Goal: Information Seeking & Learning: Get advice/opinions

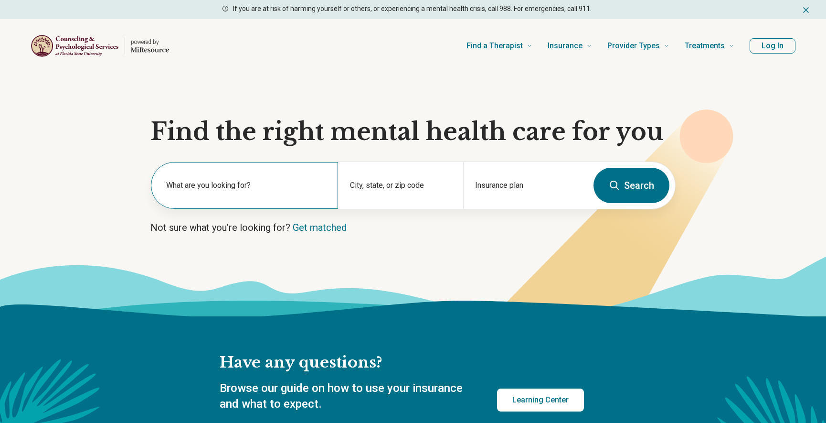
click at [221, 189] on label "What are you looking for?" at bounding box center [246, 185] width 160 height 11
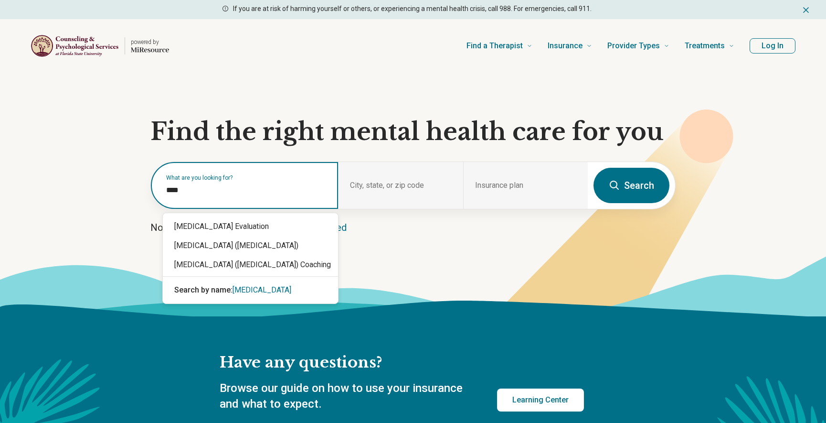
type input "****"
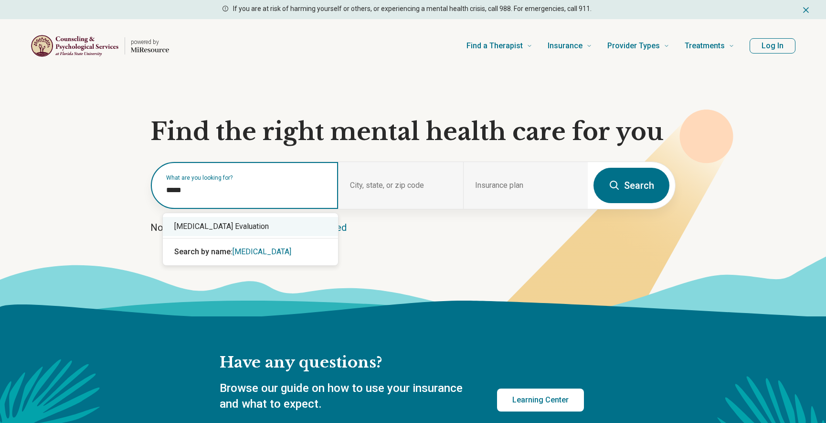
click at [227, 233] on div "ADHD Evaluation" at bounding box center [250, 226] width 175 height 19
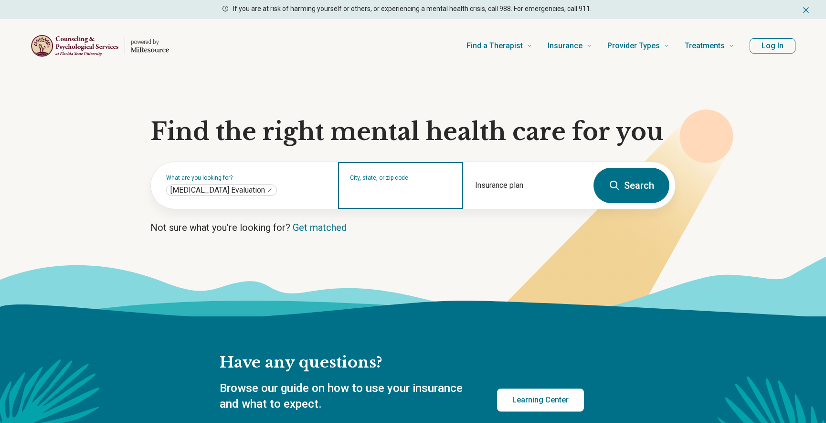
click at [415, 189] on input "City, state, or zip code" at bounding box center [400, 191] width 101 height 11
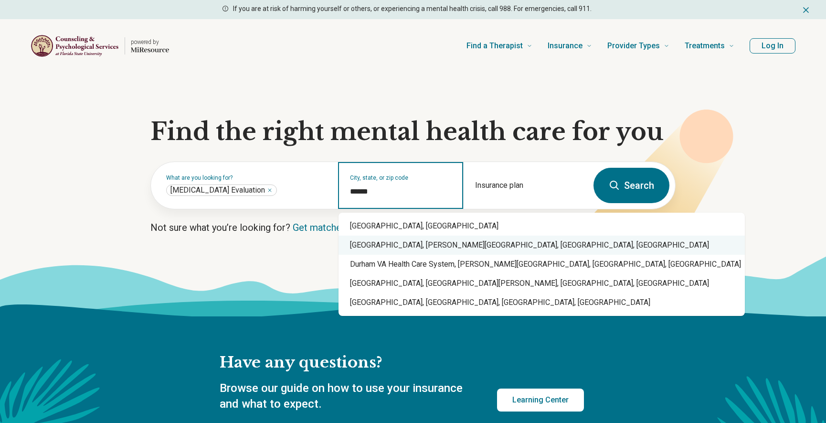
click at [418, 235] on div "[GEOGRAPHIC_DATA], [PERSON_NAME][GEOGRAPHIC_DATA], [GEOGRAPHIC_DATA], [GEOGRAPH…" at bounding box center [542, 244] width 406 height 19
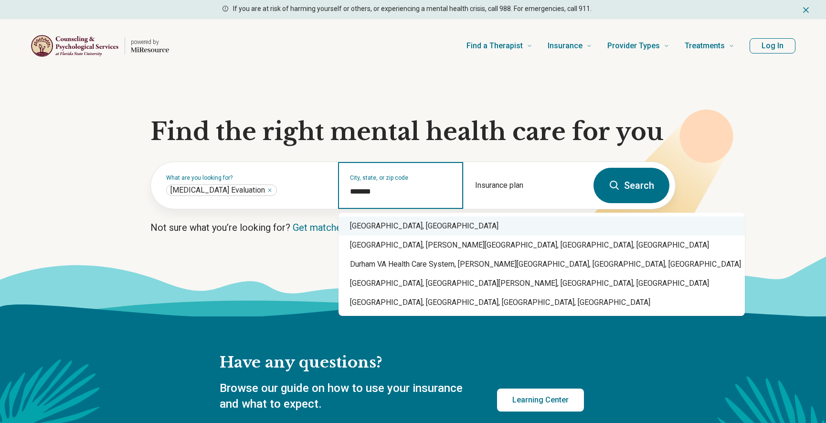
click at [464, 232] on div "[GEOGRAPHIC_DATA], [GEOGRAPHIC_DATA]" at bounding box center [542, 225] width 406 height 19
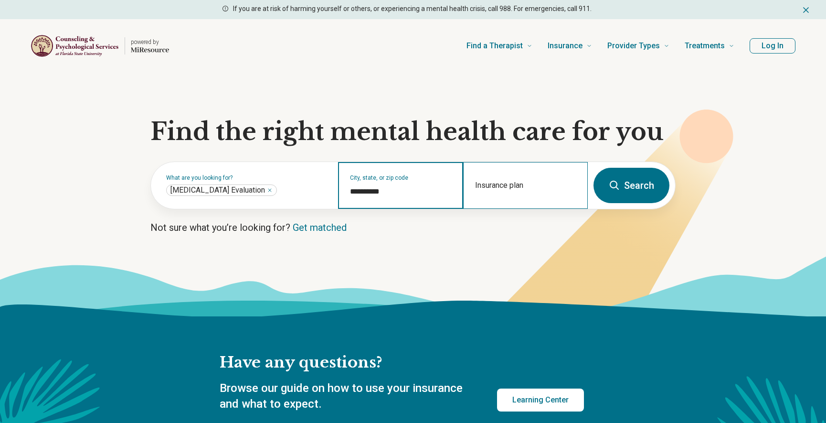
type input "**********"
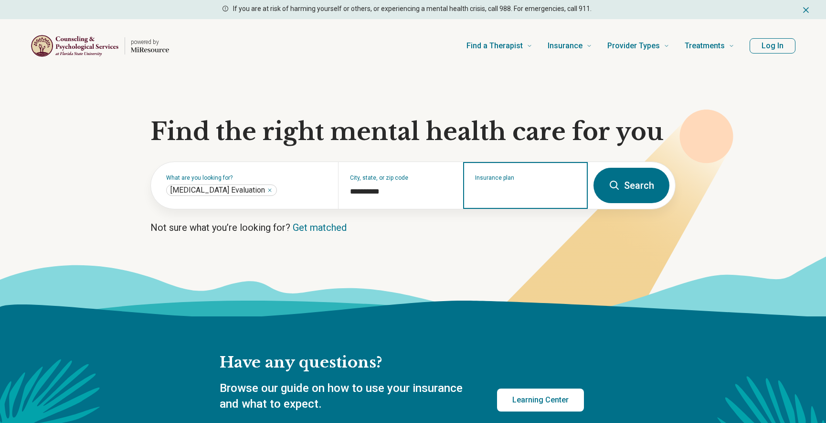
click at [534, 192] on input "Insurance plan" at bounding box center [525, 191] width 101 height 11
type input "*"
type input "*********"
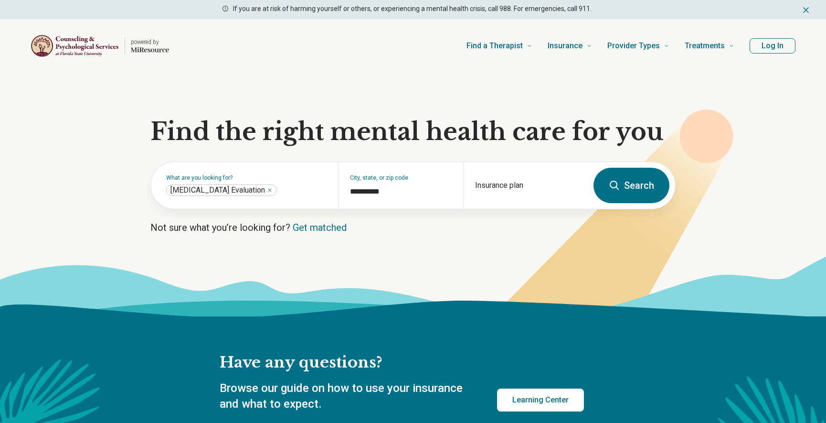
click at [623, 196] on button "Search" at bounding box center [632, 185] width 76 height 35
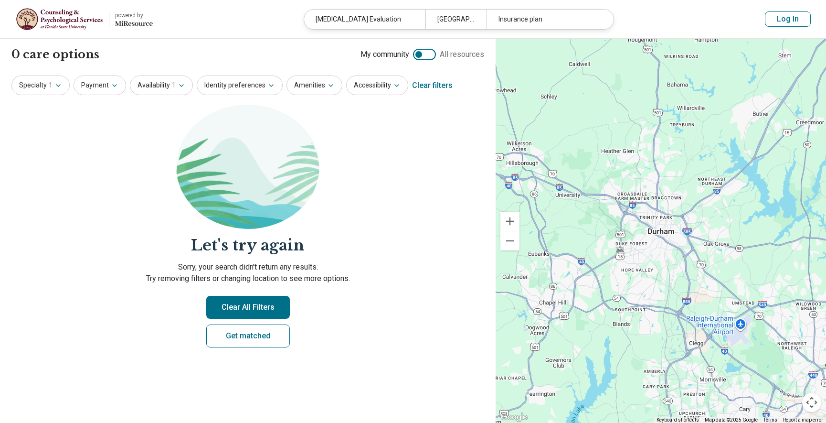
click at [242, 314] on button "Clear All Filters" at bounding box center [248, 307] width 84 height 23
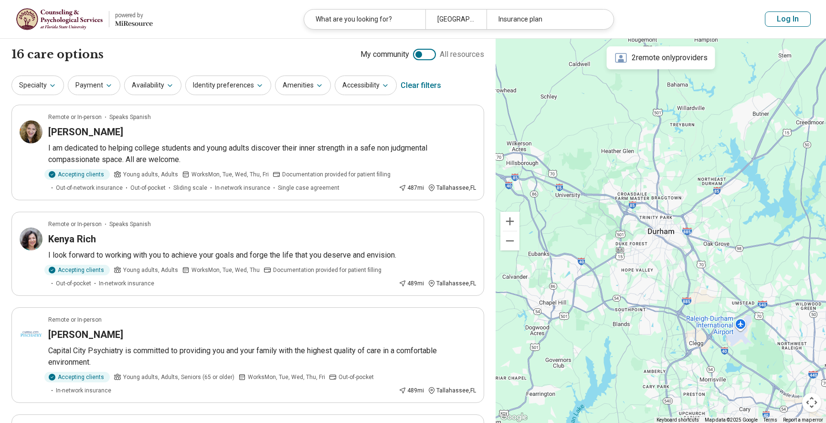
click at [788, 20] on button "Log In" at bounding box center [788, 18] width 46 height 15
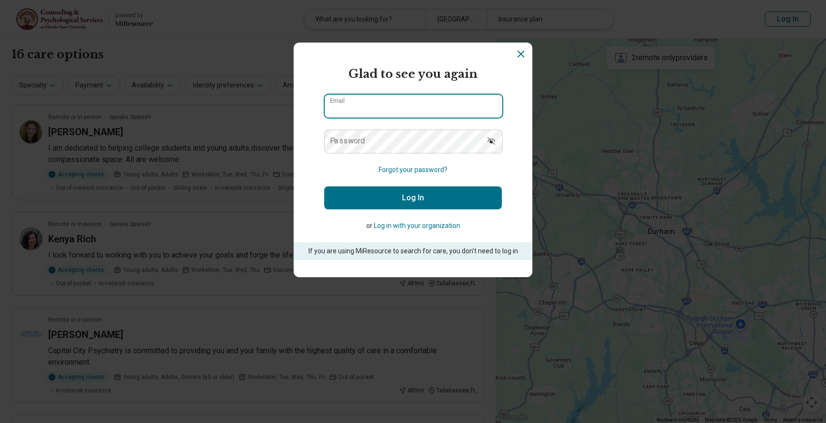
click at [457, 115] on input "Email" at bounding box center [414, 106] width 178 height 23
click at [409, 192] on button "Log In" at bounding box center [413, 197] width 178 height 23
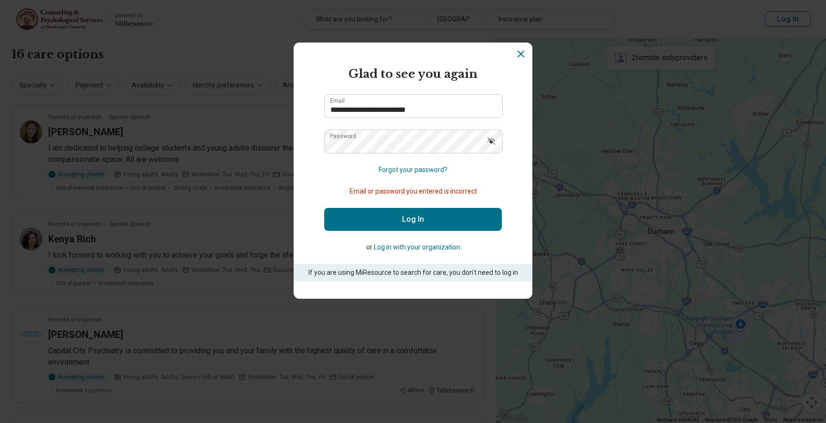
click at [415, 219] on button "Log In" at bounding box center [413, 219] width 178 height 23
click at [416, 219] on button "Log In" at bounding box center [413, 219] width 178 height 23
drag, startPoint x: 441, startPoint y: 109, endPoint x: 240, endPoint y: 101, distance: 200.7
click at [325, 101] on input "**********" at bounding box center [414, 106] width 178 height 23
click at [418, 220] on button "Log In" at bounding box center [413, 219] width 178 height 23
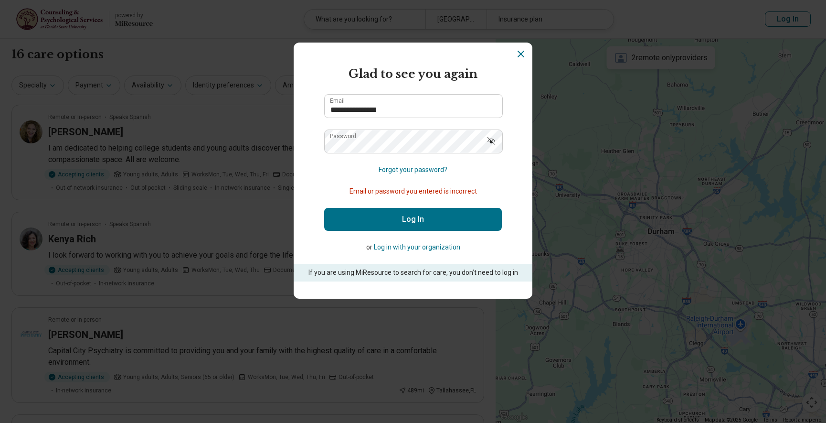
click at [492, 145] on icon "Show password" at bounding box center [492, 141] width 10 height 10
click at [398, 218] on button "Log In" at bounding box center [413, 219] width 178 height 23
click at [386, 112] on input "**********" at bounding box center [414, 106] width 178 height 23
click at [403, 222] on button "Log In" at bounding box center [413, 219] width 178 height 23
click at [424, 223] on button "Log In" at bounding box center [413, 219] width 178 height 23
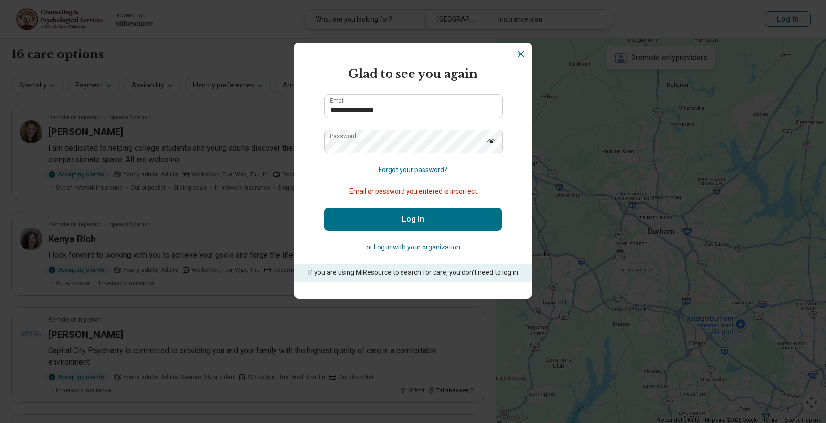
click at [420, 224] on button "Log In" at bounding box center [413, 219] width 178 height 23
click at [413, 218] on button "Log In" at bounding box center [413, 219] width 178 height 23
drag, startPoint x: 404, startPoint y: 110, endPoint x: 263, endPoint y: 110, distance: 140.9
click at [325, 110] on input "**********" at bounding box center [414, 106] width 178 height 23
type input "**********"
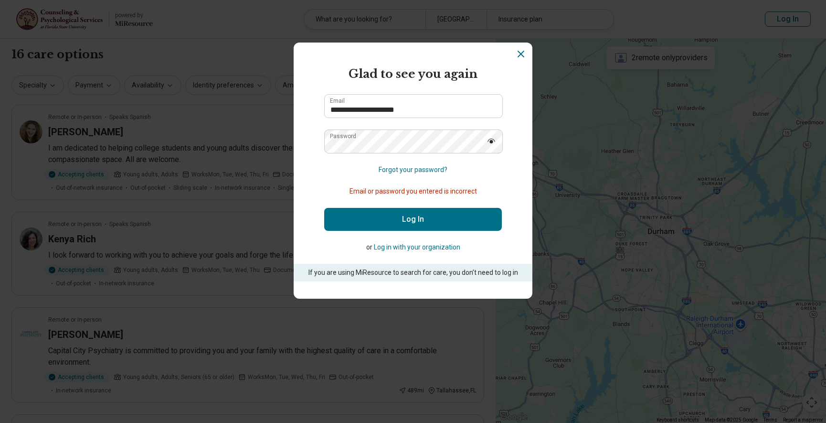
click at [404, 222] on button "Log In" at bounding box center [413, 219] width 178 height 23
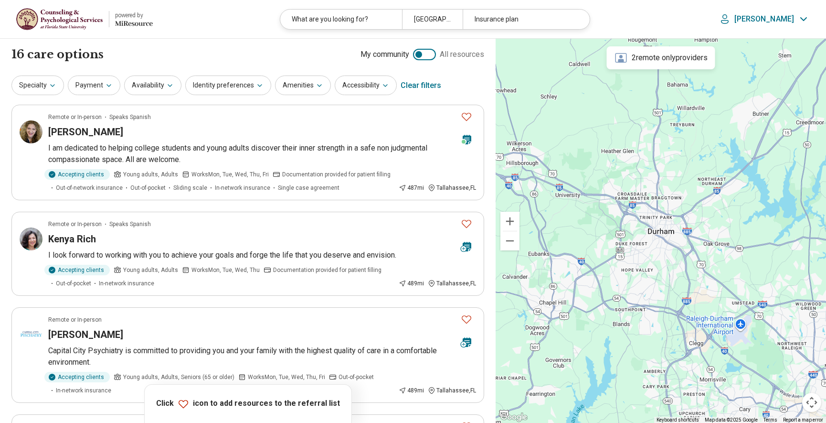
click at [43, 10] on img at bounding box center [59, 19] width 87 height 23
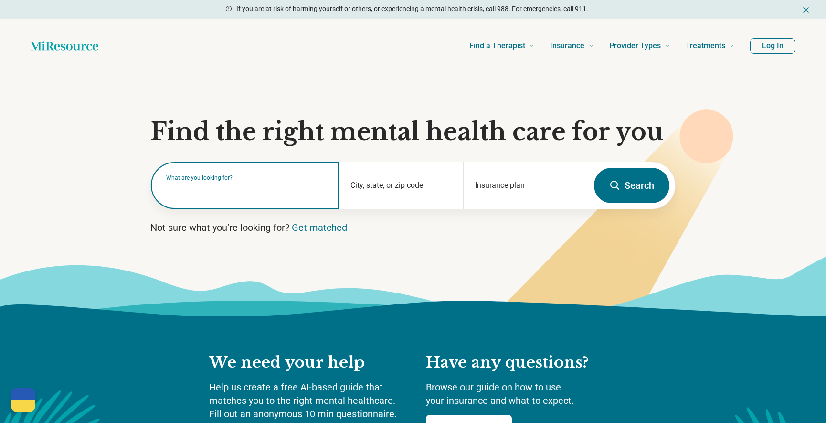
click at [286, 196] on input "text" at bounding box center [246, 189] width 161 height 11
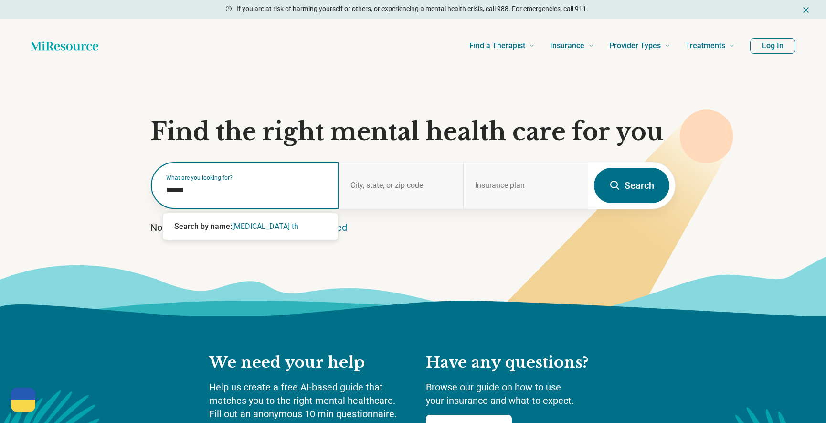
type input "****"
click at [290, 230] on div "ADHD Evaluation" at bounding box center [250, 226] width 175 height 19
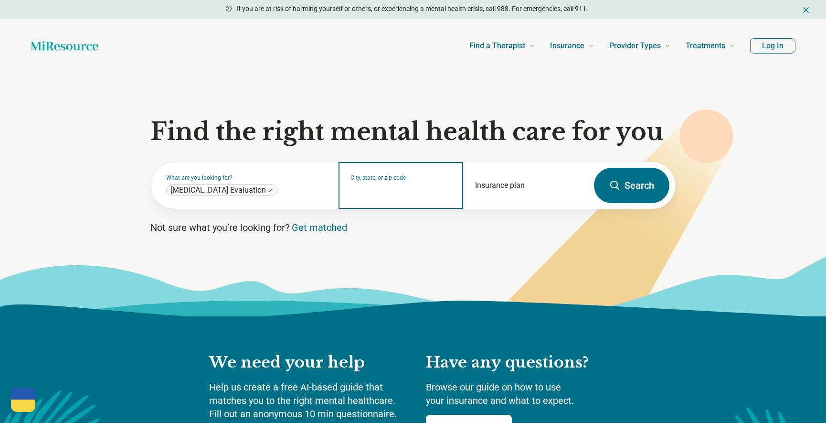
click at [363, 192] on input "City, state, or zip code" at bounding box center [402, 191] width 102 height 11
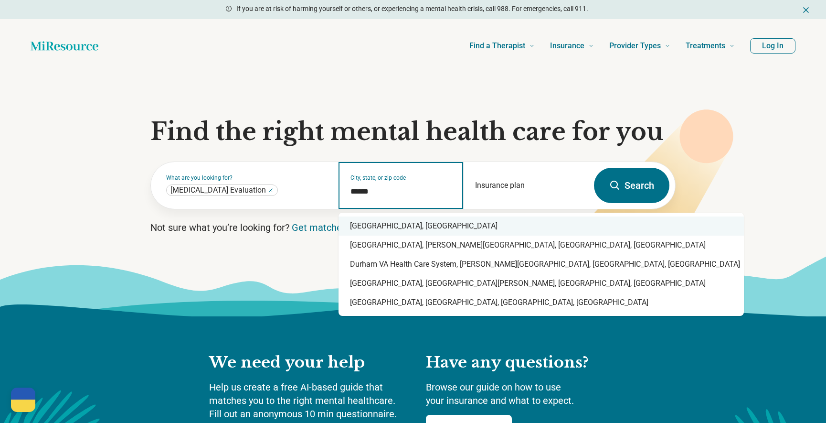
click at [406, 232] on div "Durham, NC" at bounding box center [541, 225] width 405 height 19
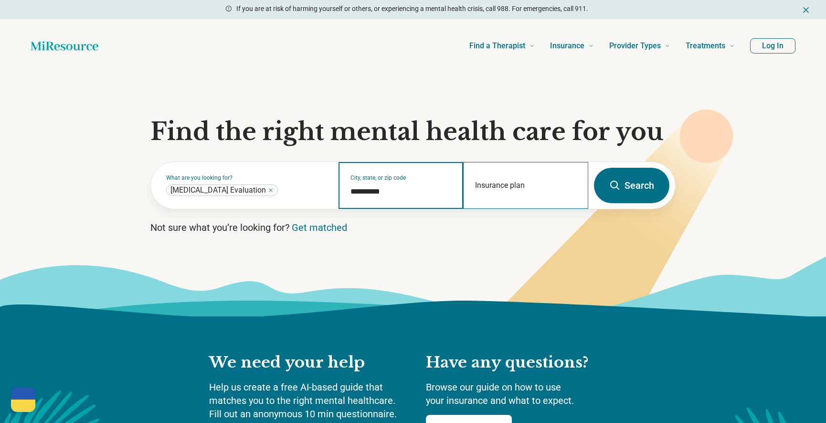
type input "**********"
click at [512, 185] on div "Insurance plan" at bounding box center [525, 185] width 125 height 47
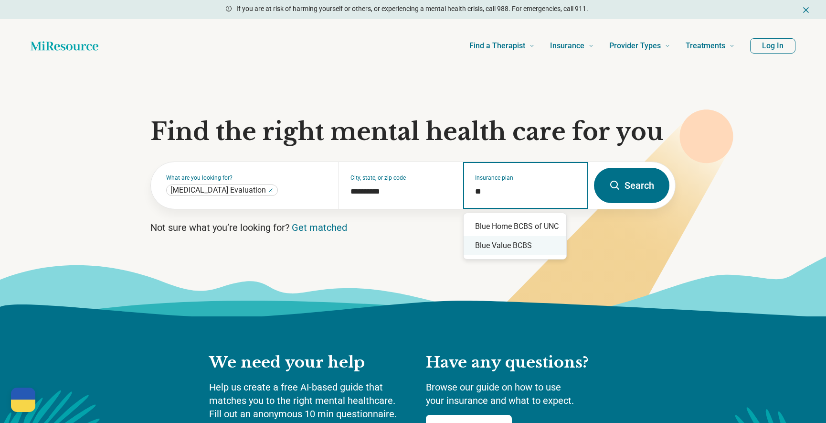
click at [522, 248] on div "Blue Value BCBS" at bounding box center [515, 245] width 103 height 19
drag, startPoint x: 512, startPoint y: 193, endPoint x: 466, endPoint y: 191, distance: 46.4
click at [475, 191] on input "**********" at bounding box center [526, 191] width 102 height 11
type input "**********"
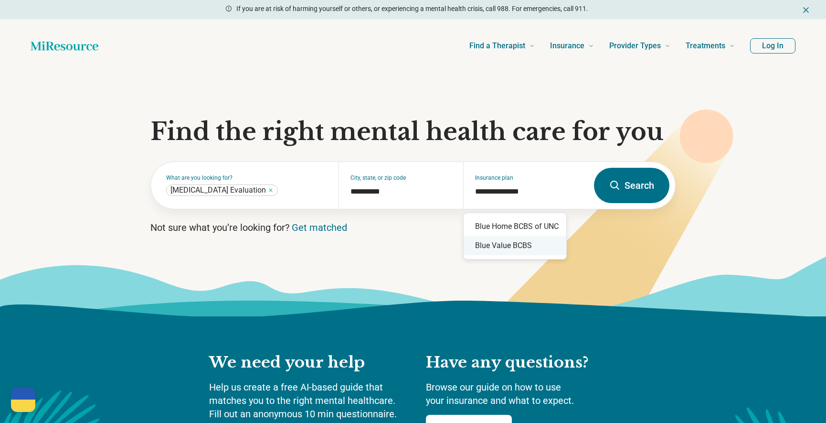
click at [642, 187] on button "Search" at bounding box center [631, 185] width 75 height 35
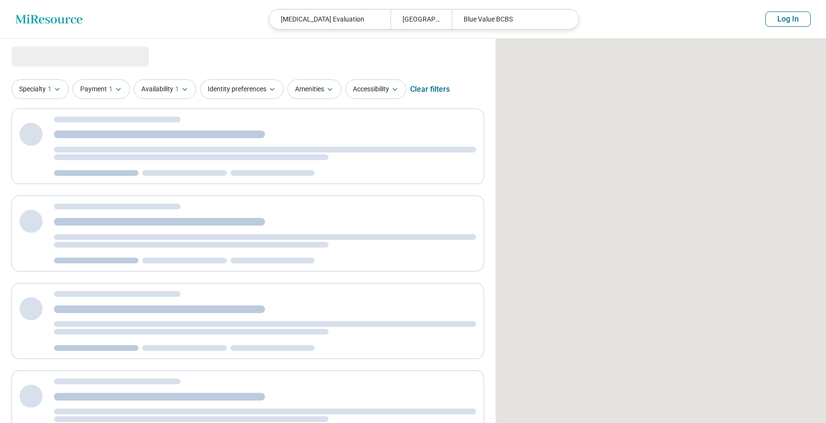
select select "***"
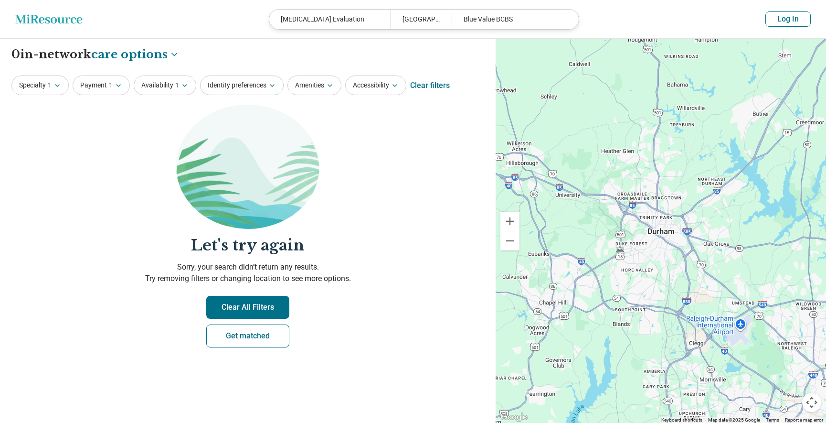
click at [222, 303] on button "Clear All Filters" at bounding box center [247, 307] width 83 height 23
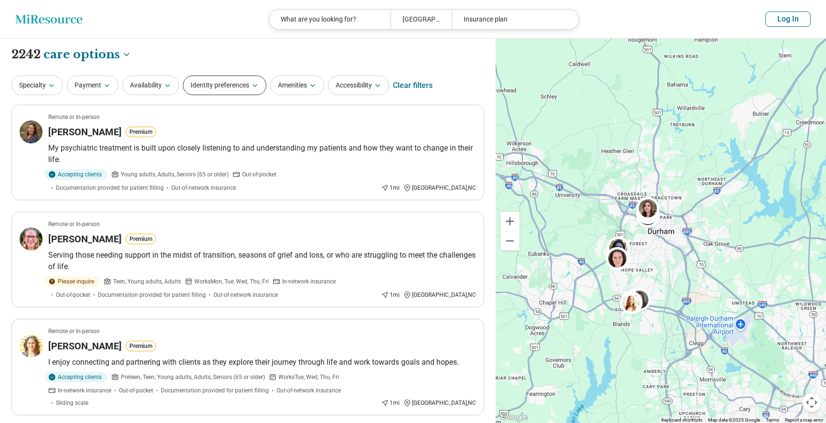
click at [245, 82] on button "Identity preferences" at bounding box center [225, 85] width 84 height 20
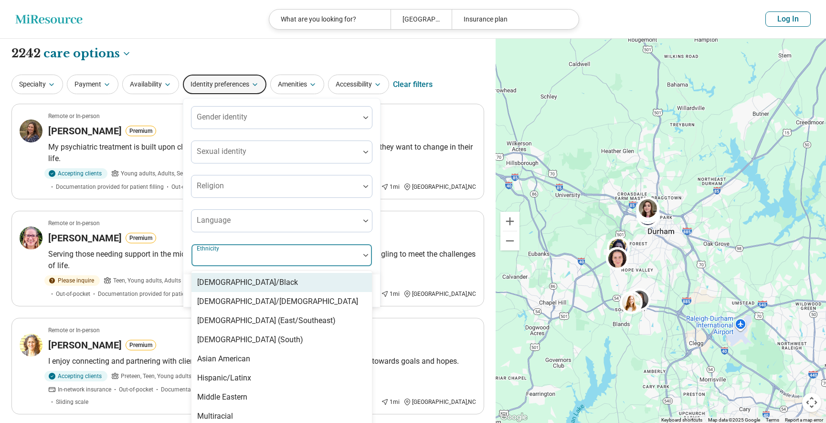
click at [221, 265] on div at bounding box center [275, 258] width 160 height 13
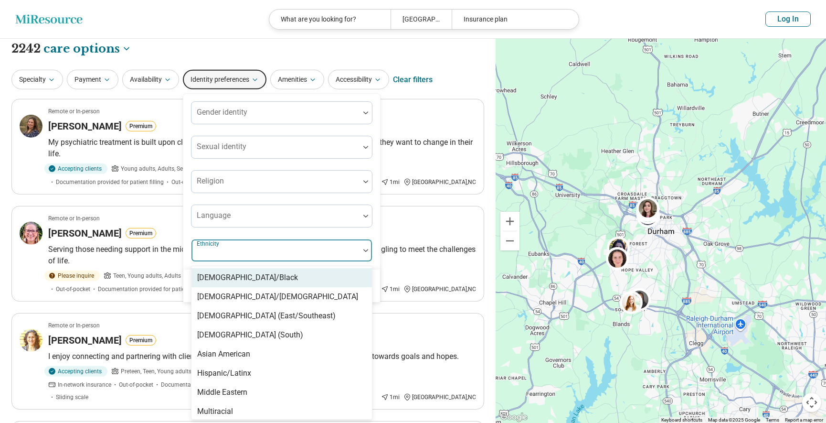
scroll to position [6, 0]
click at [222, 277] on div "[DEMOGRAPHIC_DATA]/Black" at bounding box center [247, 276] width 101 height 11
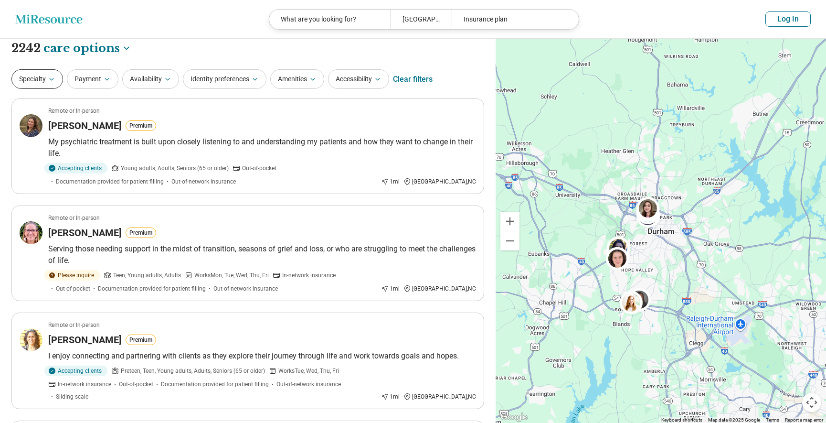
click at [58, 79] on button "Specialty" at bounding box center [37, 79] width 52 height 20
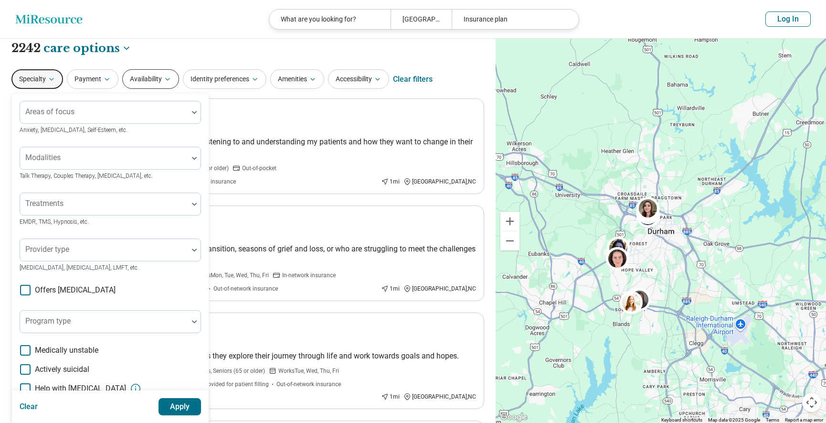
click at [146, 69] on button "Availability" at bounding box center [150, 79] width 57 height 20
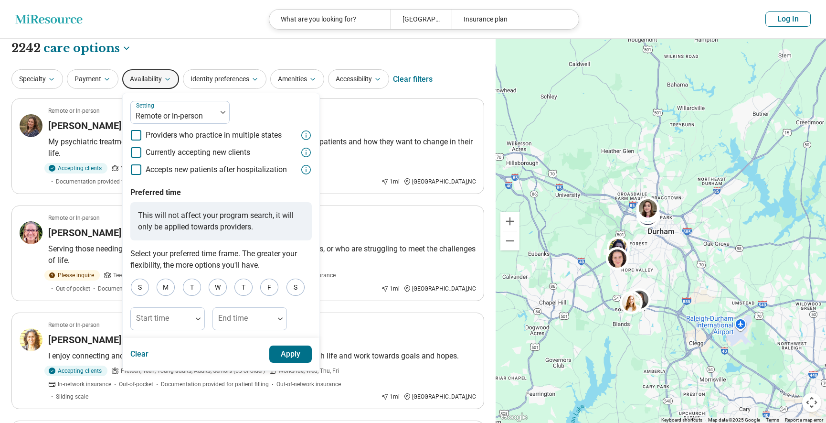
click at [158, 151] on span "Currently accepting new clients" at bounding box center [198, 152] width 105 height 11
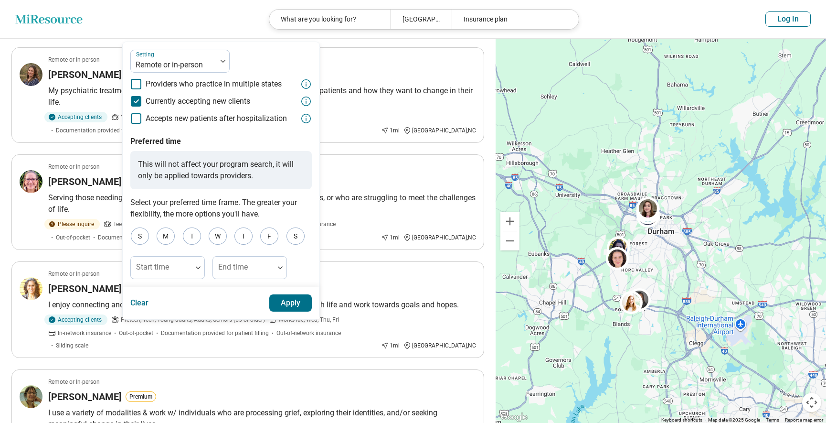
scroll to position [58, 0]
click at [286, 302] on button "Apply" at bounding box center [290, 302] width 43 height 17
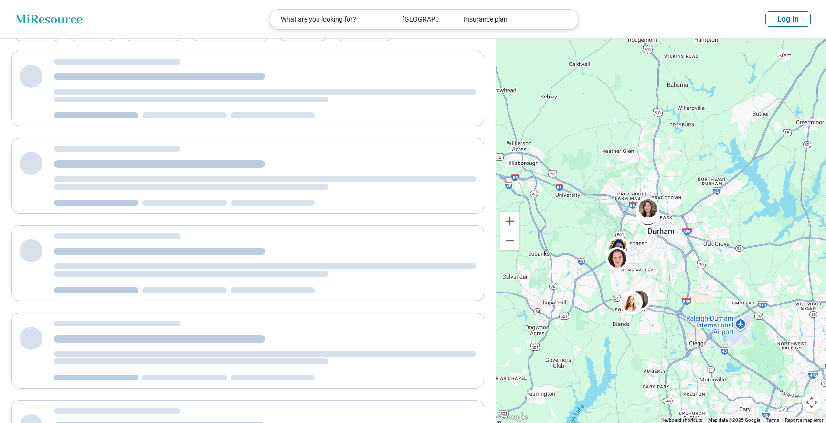
scroll to position [20, 0]
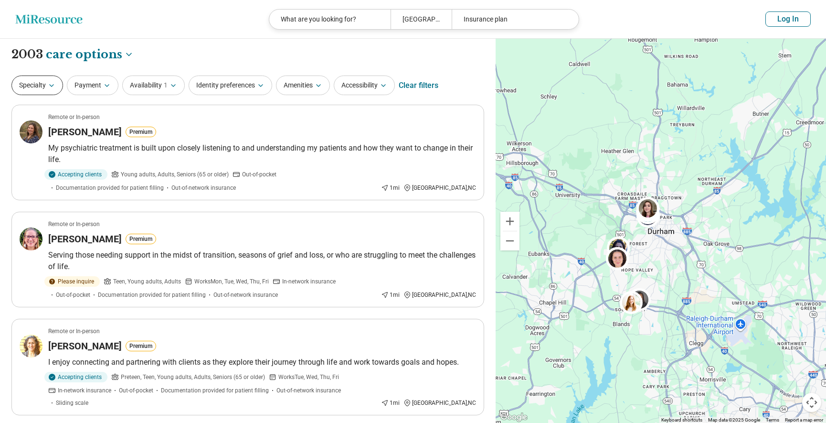
click at [57, 86] on button "Specialty" at bounding box center [37, 85] width 52 height 20
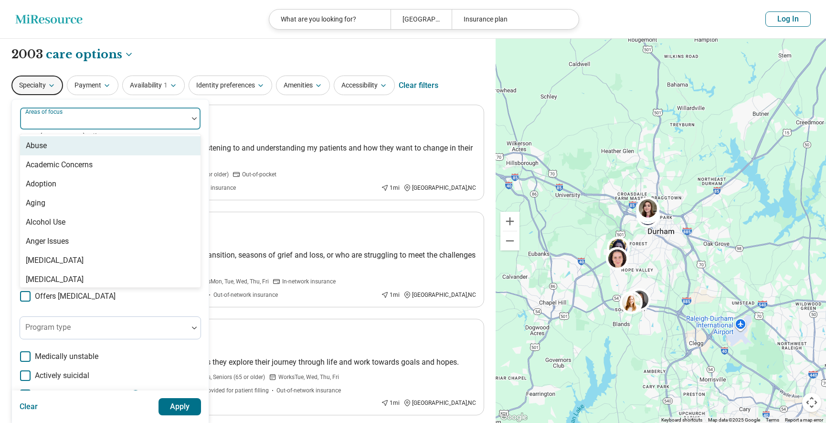
click at [53, 127] on div at bounding box center [104, 122] width 160 height 13
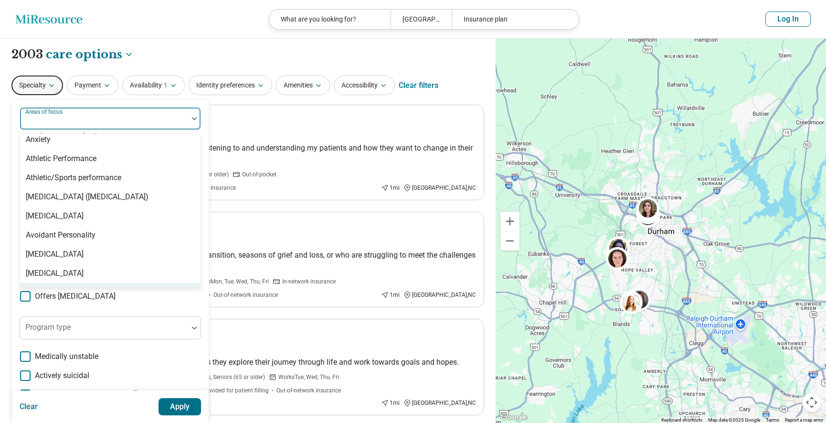
scroll to position [158, 0]
click at [95, 197] on div "Attention Deficit Hyperactivity Disorder (ADHD)" at bounding box center [87, 197] width 123 height 11
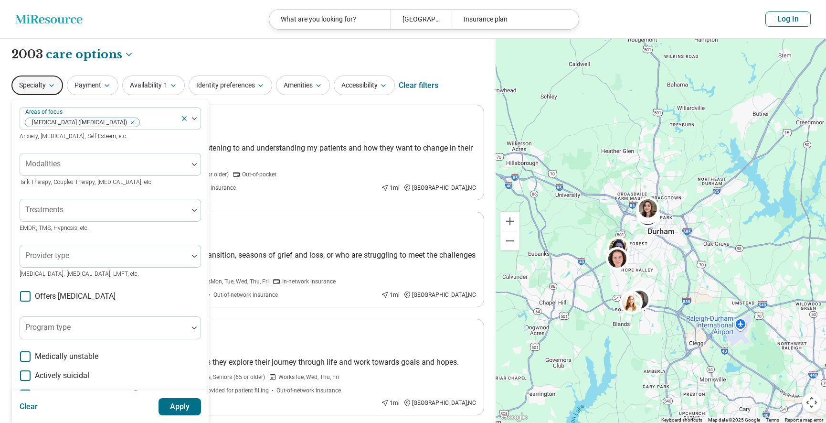
click at [232, 46] on div "**********" at bounding box center [247, 54] width 473 height 16
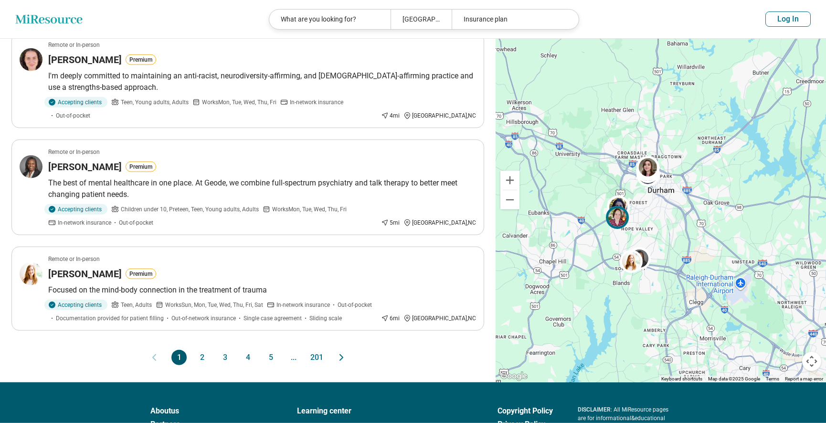
scroll to position [828, 0]
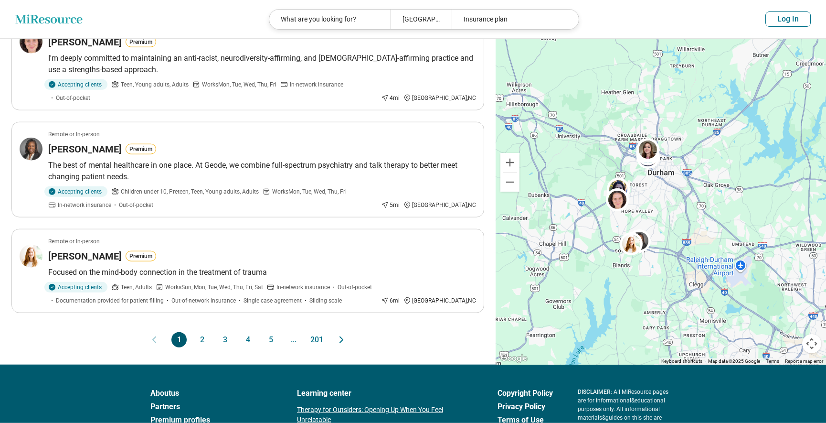
click at [201, 332] on button "2" at bounding box center [201, 339] width 15 height 15
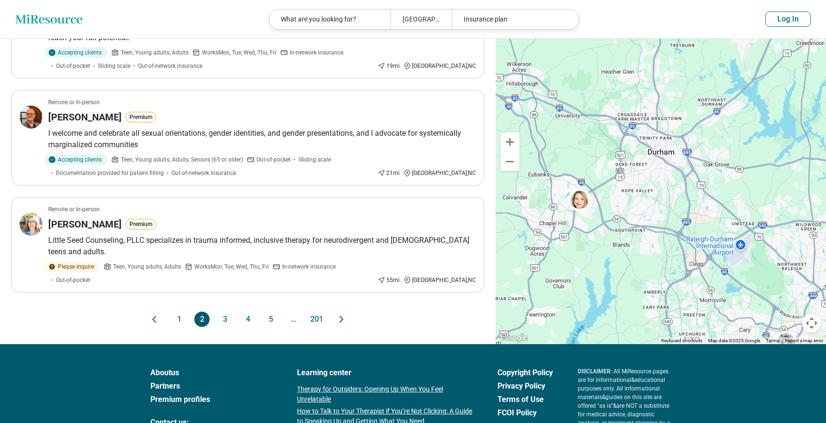
scroll to position [874, 0]
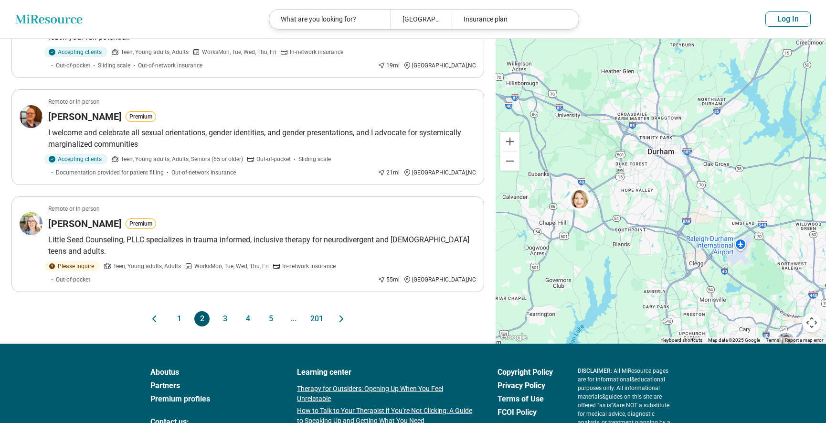
click at [226, 311] on button "3" at bounding box center [224, 318] width 15 height 15
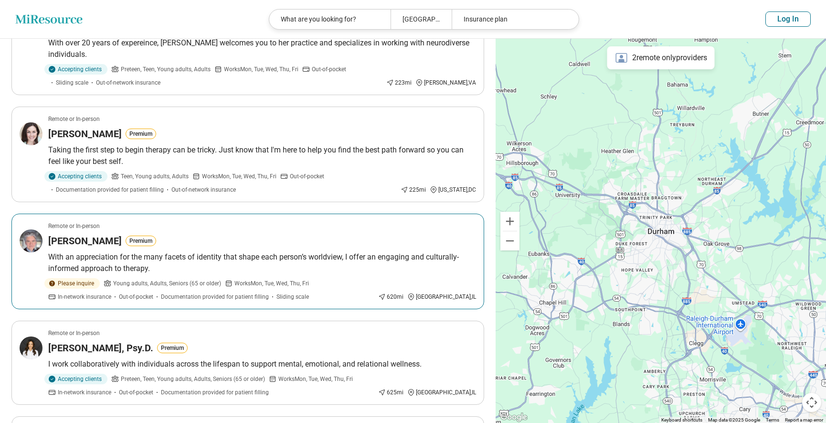
scroll to position [0, 0]
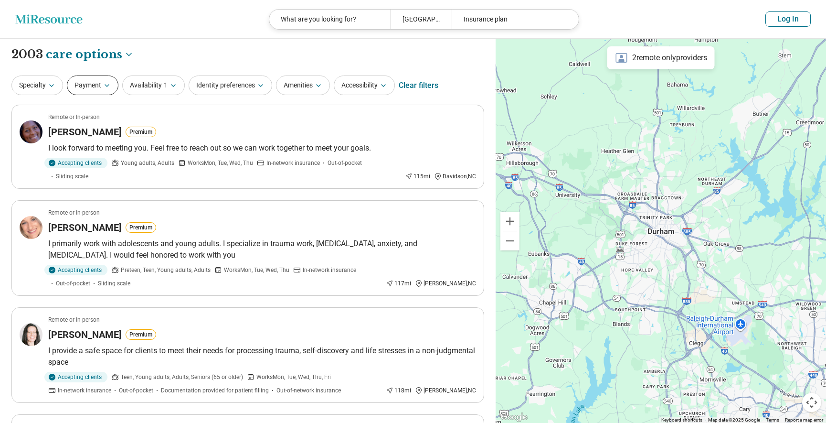
click at [107, 86] on icon "button" at bounding box center [107, 86] width 8 height 8
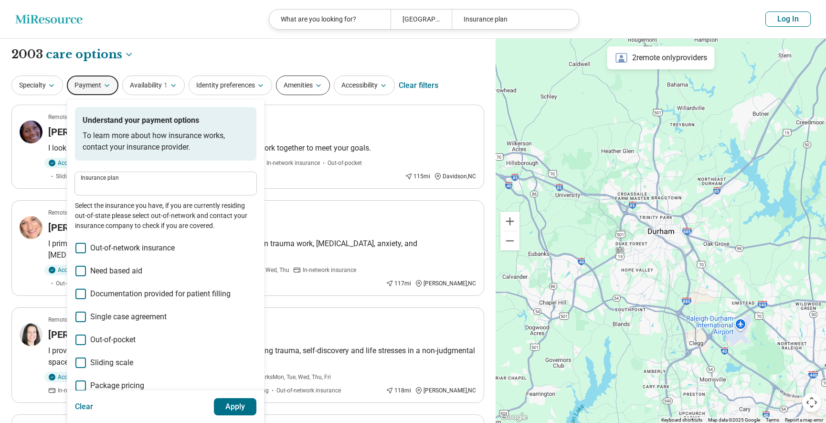
click at [313, 84] on button "Amenities" at bounding box center [303, 85] width 54 height 20
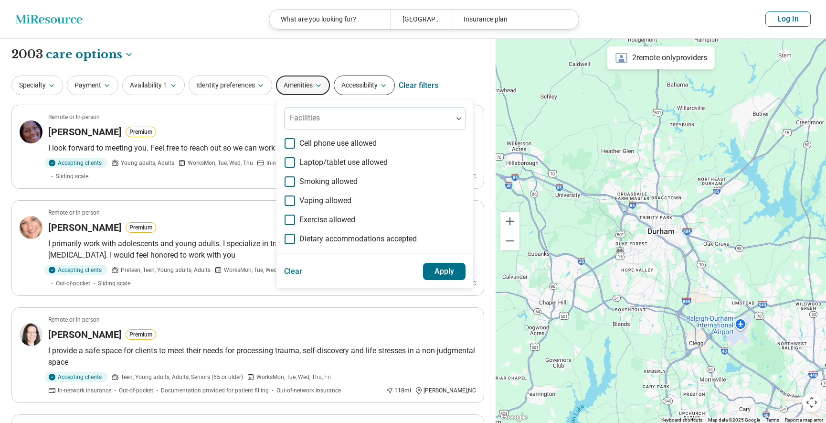
click at [377, 87] on button "Accessibility" at bounding box center [364, 85] width 61 height 20
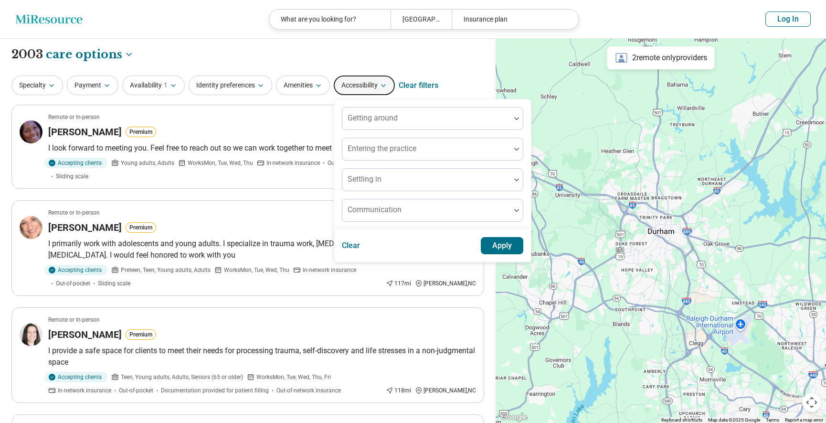
click at [416, 87] on div "Clear filters" at bounding box center [419, 85] width 40 height 23
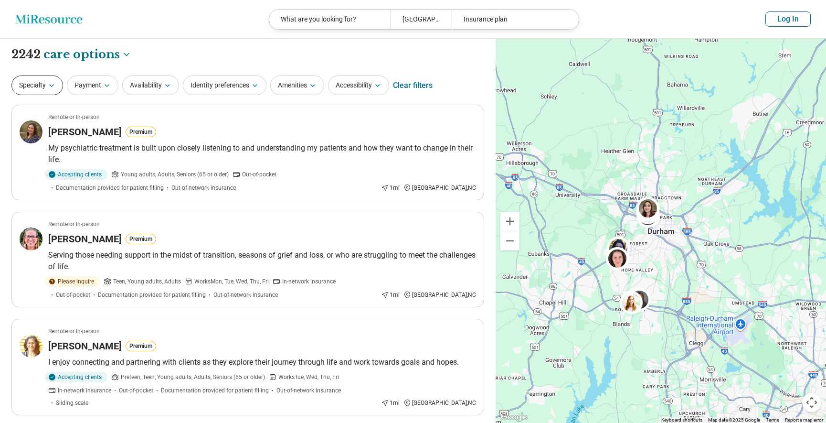
click at [57, 86] on button "Specialty" at bounding box center [37, 85] width 52 height 20
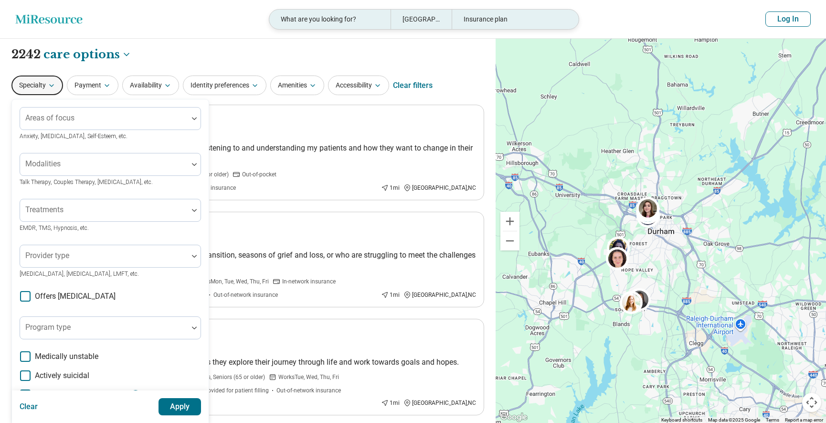
click at [514, 24] on div "Insurance plan" at bounding box center [512, 20] width 121 height 20
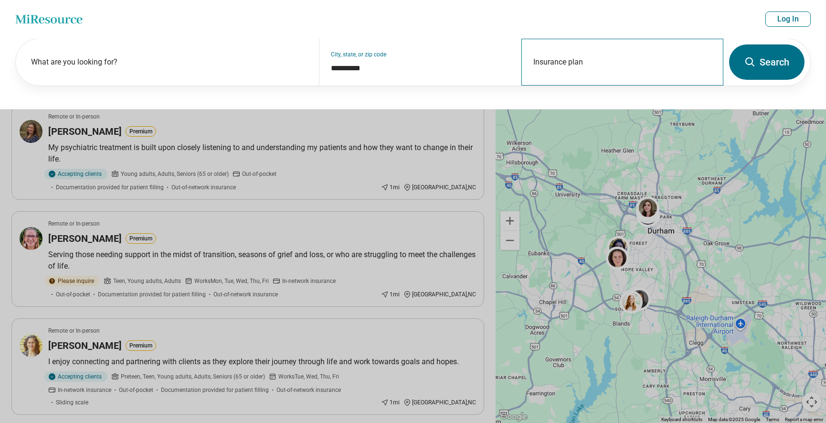
click at [555, 63] on div "Insurance plan" at bounding box center [623, 62] width 202 height 47
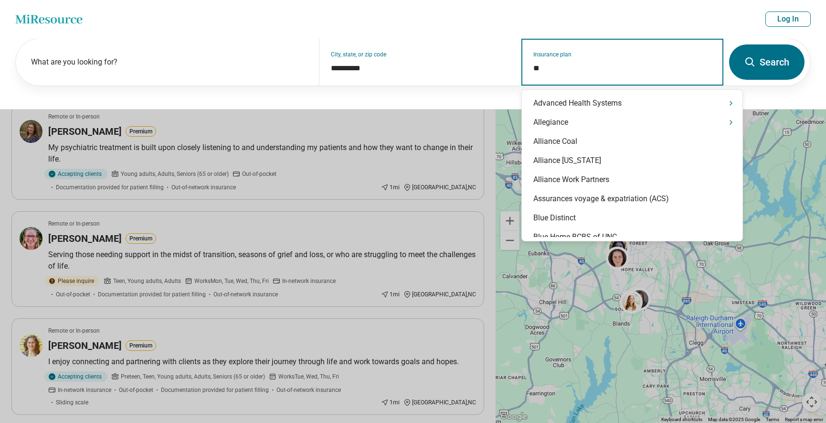
type input "*"
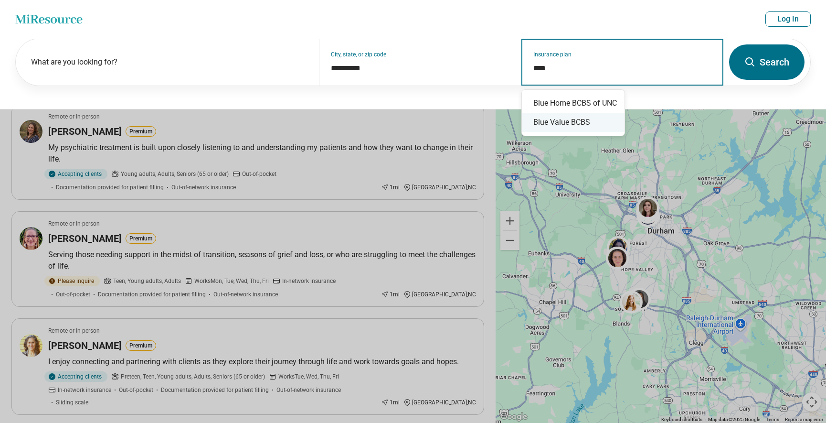
click at [566, 128] on div "Blue Value BCBS" at bounding box center [573, 122] width 103 height 19
type input "**********"
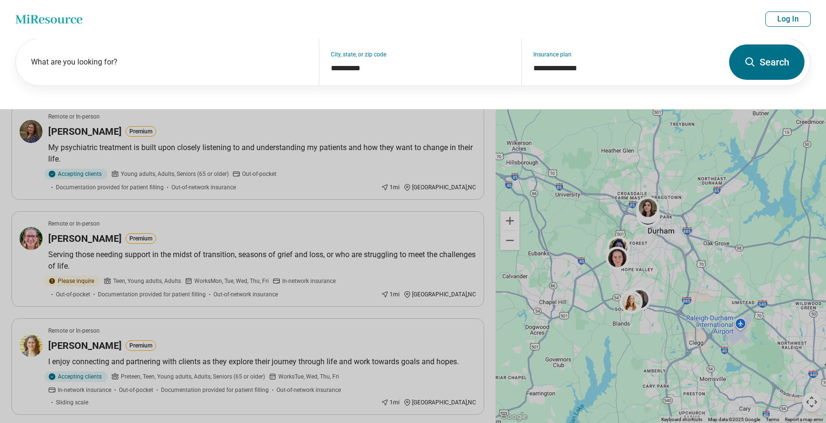
click at [782, 63] on button "Search" at bounding box center [766, 61] width 75 height 35
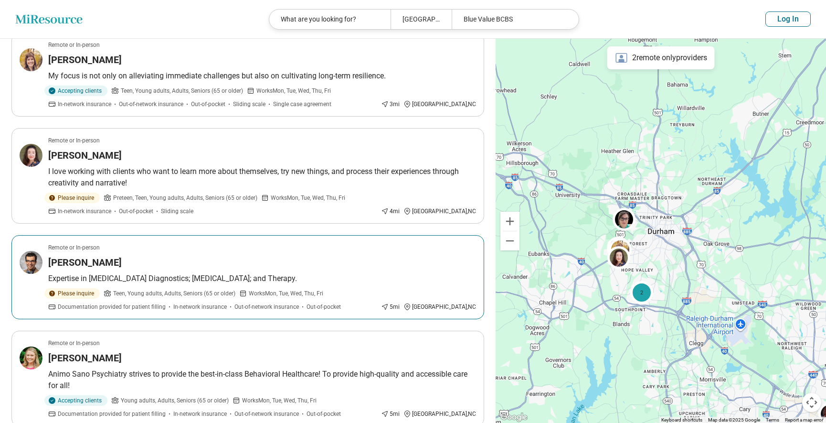
scroll to position [879, 0]
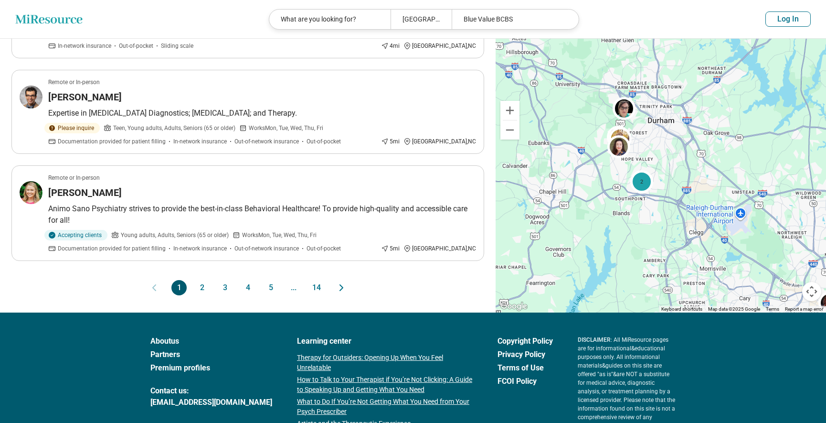
click at [207, 280] on button "2" at bounding box center [201, 287] width 15 height 15
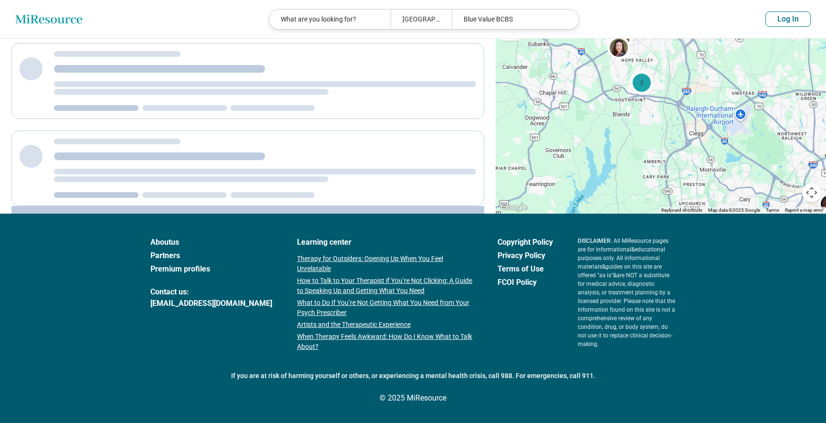
scroll to position [0, 0]
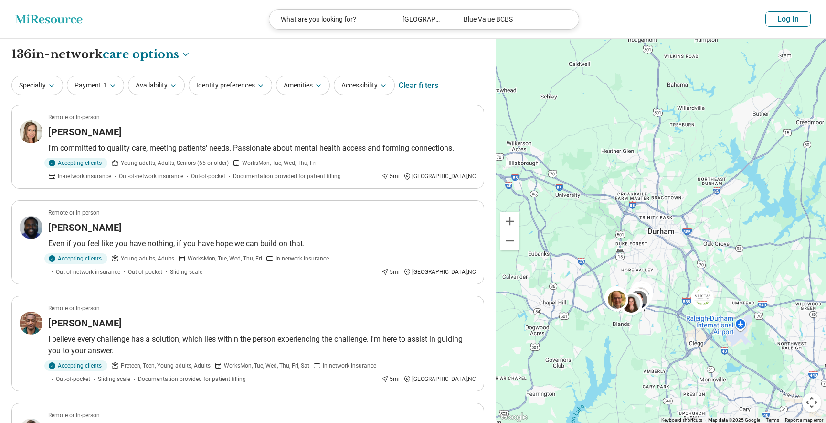
click at [71, 229] on h3 "Kiel Frett" at bounding box center [85, 227] width 74 height 13
click at [53, 84] on icon "button" at bounding box center [52, 86] width 8 height 8
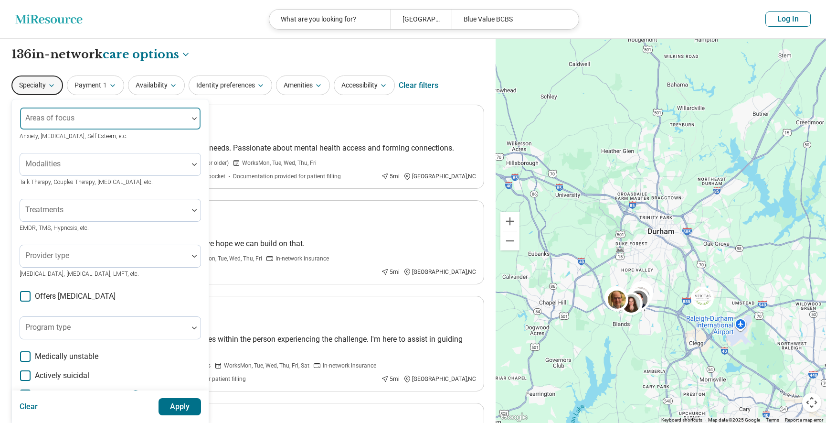
click at [86, 121] on div at bounding box center [104, 122] width 160 height 13
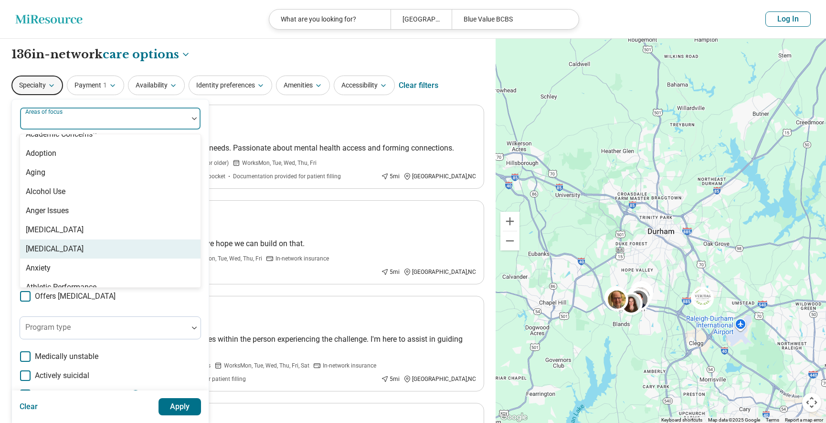
scroll to position [66, 0]
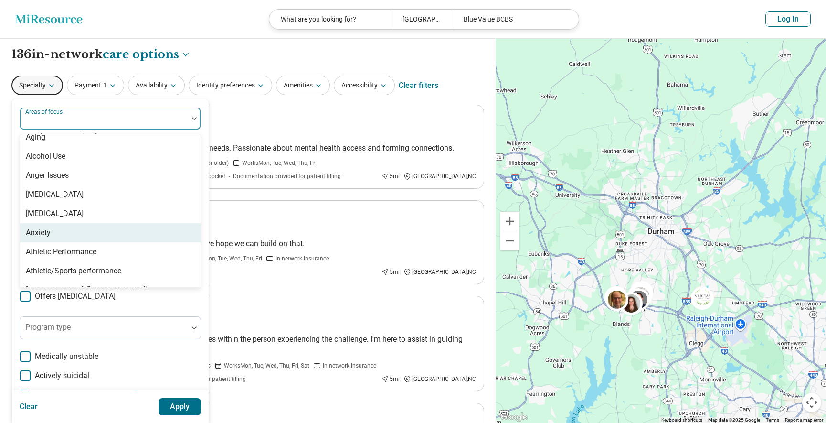
click at [80, 236] on div "Anxiety" at bounding box center [110, 232] width 181 height 19
click at [286, 62] on div "**********" at bounding box center [247, 54] width 473 height 16
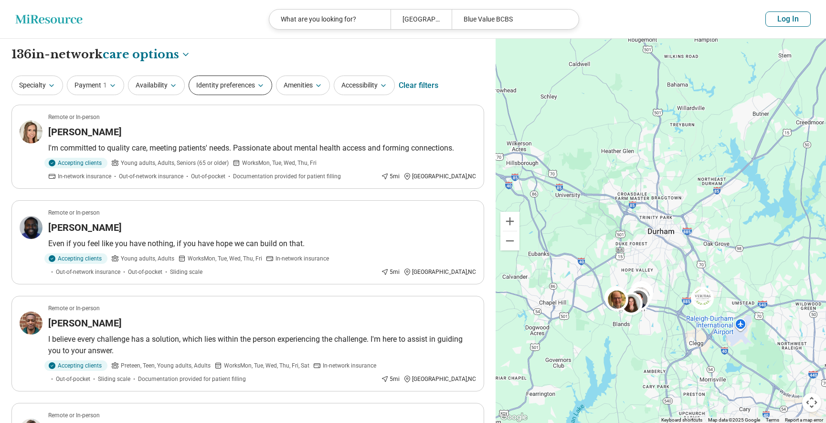
click at [263, 81] on button "Identity preferences" at bounding box center [231, 85] width 84 height 20
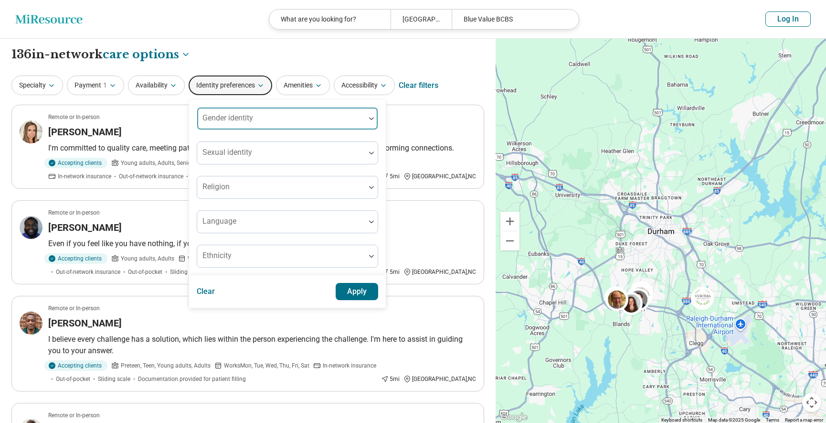
click at [224, 111] on div "Gender identity" at bounding box center [287, 118] width 181 height 23
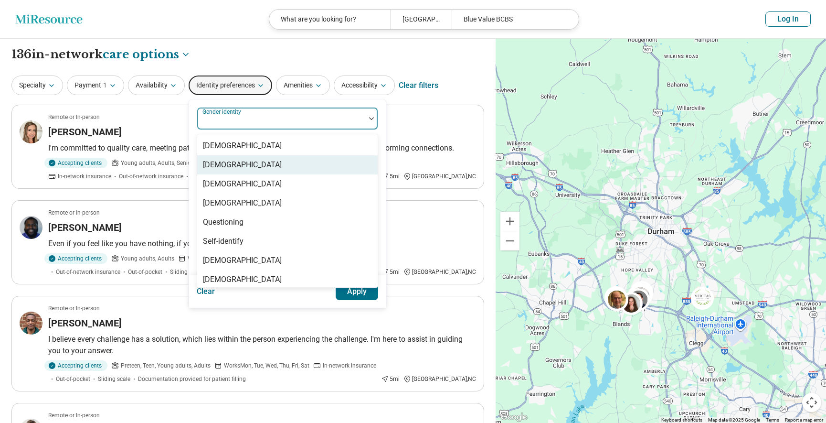
click at [240, 168] on div "[DEMOGRAPHIC_DATA]" at bounding box center [242, 164] width 79 height 11
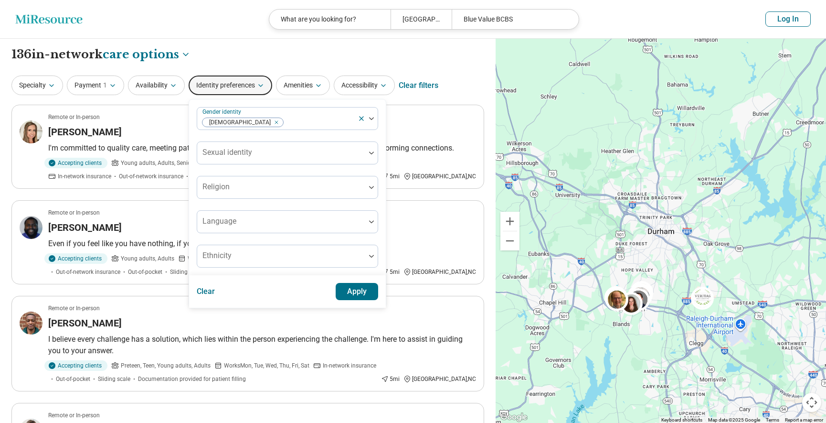
click at [251, 84] on button "Identity preferences" at bounding box center [231, 85] width 84 height 20
click at [245, 152] on div "Sexual identity" at bounding box center [287, 152] width 181 height 23
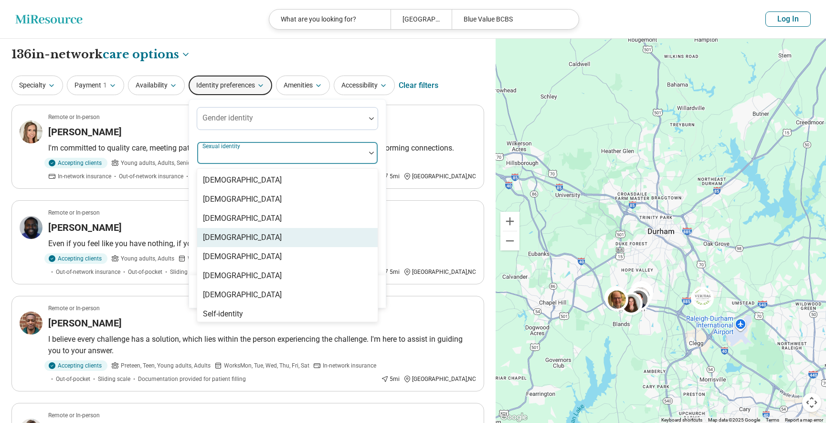
click at [231, 235] on div "[DEMOGRAPHIC_DATA]" at bounding box center [242, 237] width 79 height 11
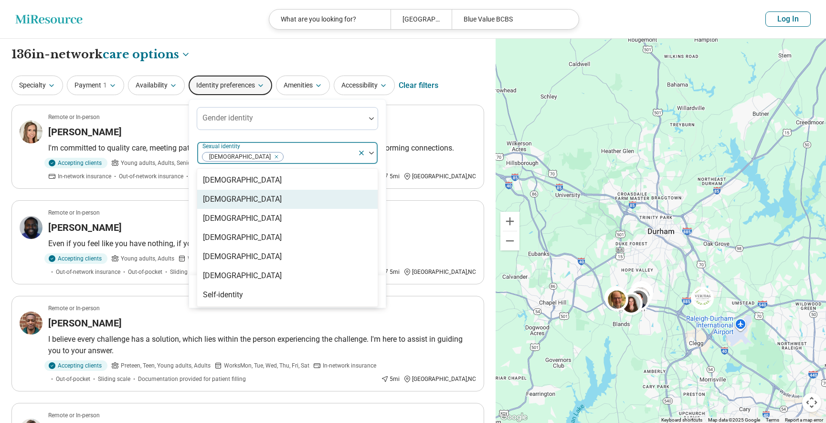
click at [461, 86] on div "Specialty Payment 1 Availability Identity preferences Gender identity option He…" at bounding box center [247, 85] width 473 height 23
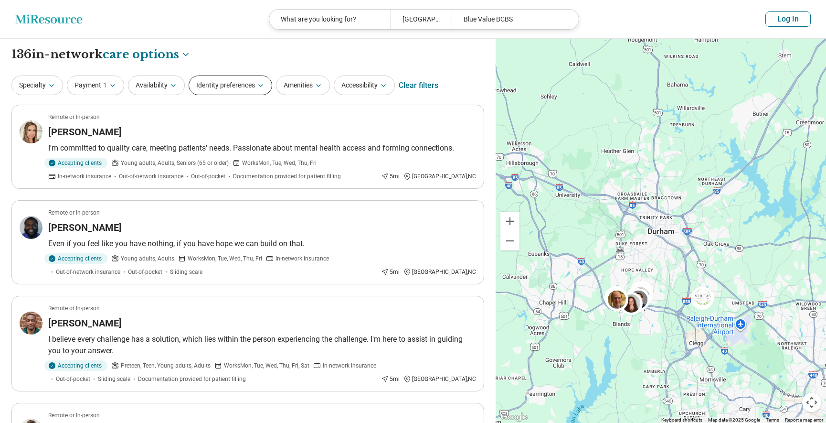
click at [271, 86] on button "Identity preferences" at bounding box center [231, 85] width 84 height 20
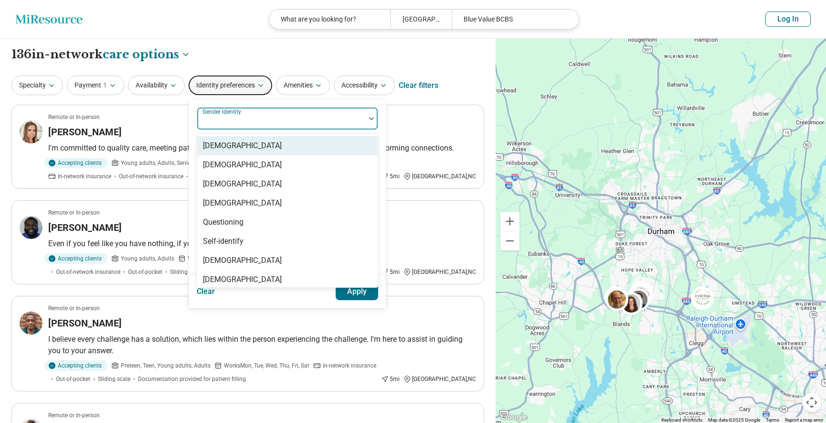
click at [251, 123] on div at bounding box center [281, 122] width 160 height 13
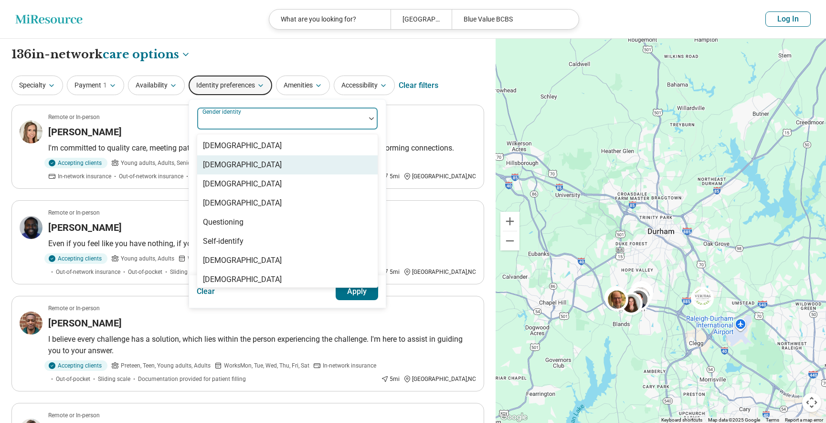
click at [245, 171] on div "[DEMOGRAPHIC_DATA]" at bounding box center [287, 164] width 181 height 19
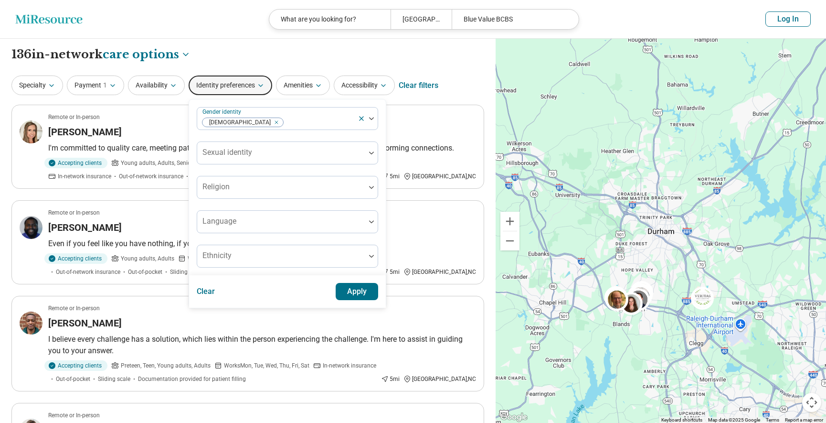
click at [359, 291] on button "Apply" at bounding box center [357, 291] width 43 height 17
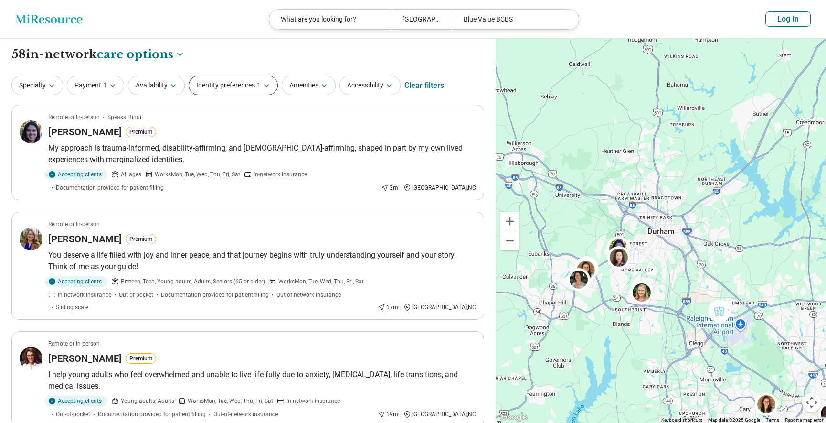
click at [265, 85] on icon "button" at bounding box center [267, 86] width 8 height 8
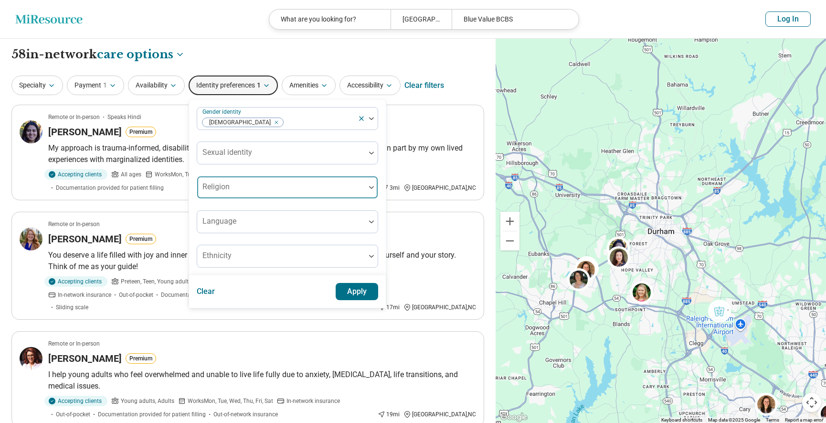
click at [254, 190] on div at bounding box center [281, 190] width 160 height 13
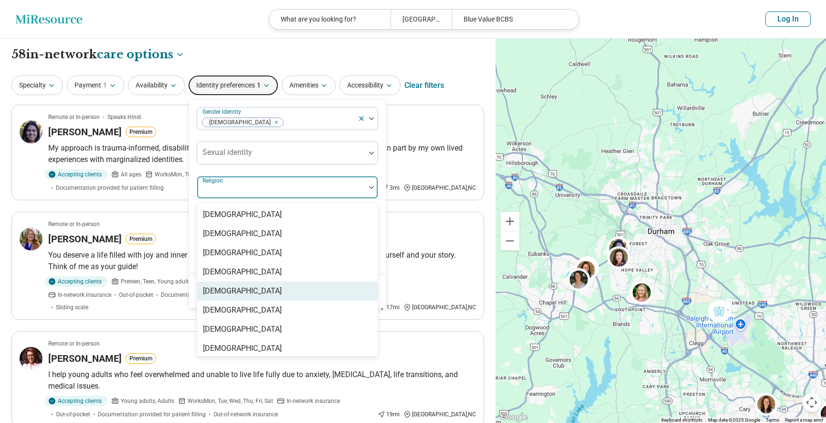
click at [257, 285] on div "[DEMOGRAPHIC_DATA]" at bounding box center [287, 290] width 181 height 19
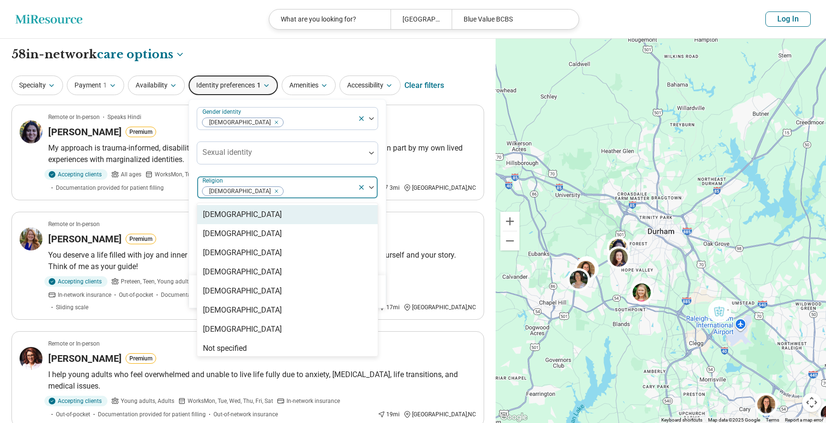
click at [330, 170] on div "Gender identity Cisgender Woman Sexual identity option Christianity, selected. …" at bounding box center [287, 187] width 181 height 160
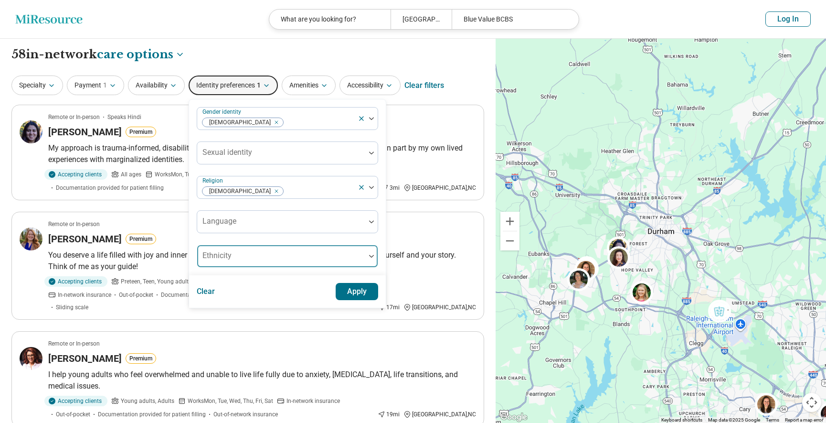
click at [349, 258] on div at bounding box center [281, 259] width 160 height 13
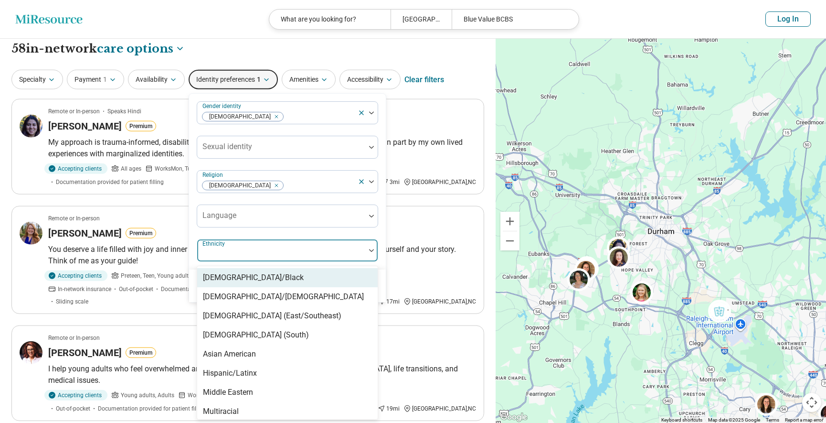
scroll to position [6, 0]
click at [299, 282] on div "[DEMOGRAPHIC_DATA]/Black" at bounding box center [287, 276] width 181 height 19
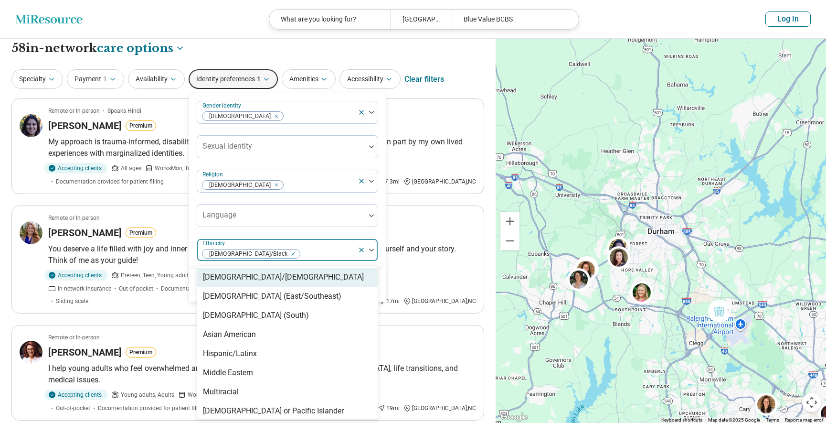
click at [335, 233] on div "Gender identity Cisgender Woman Sexual identity Religion Christianity Language …" at bounding box center [287, 181] width 181 height 160
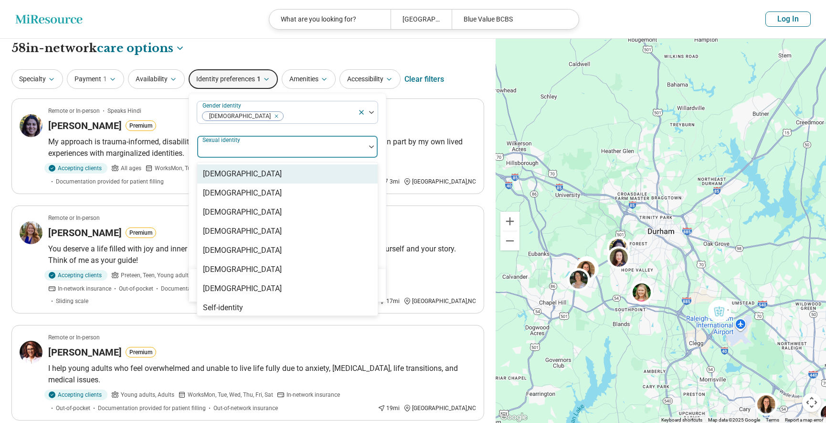
click at [288, 147] on div at bounding box center [281, 150] width 160 height 13
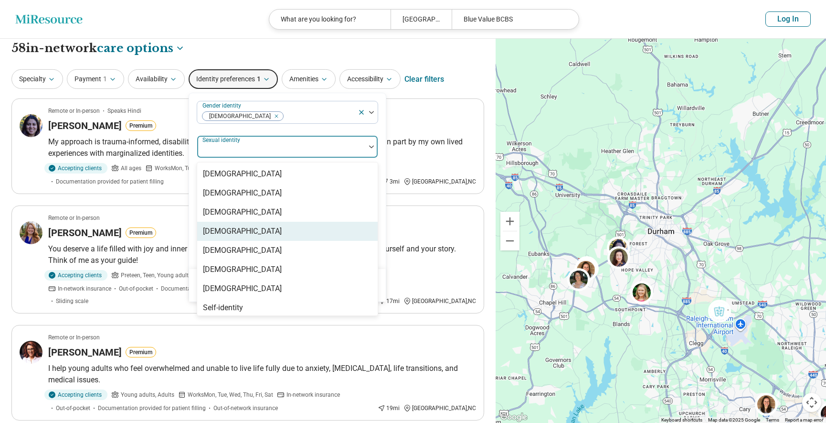
click at [260, 236] on div "[DEMOGRAPHIC_DATA]" at bounding box center [287, 231] width 181 height 19
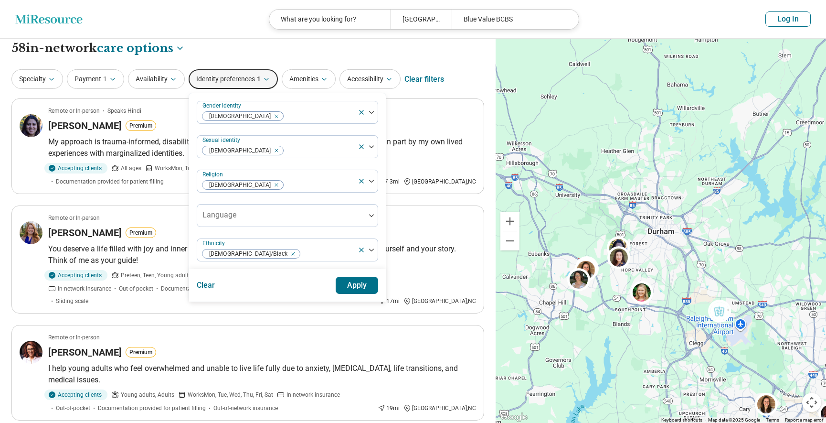
click at [334, 130] on div "Gender identity Cisgender Woman Sexual identity Heterosexual Religion Christian…" at bounding box center [287, 181] width 181 height 160
click at [355, 286] on button "Apply" at bounding box center [357, 285] width 43 height 17
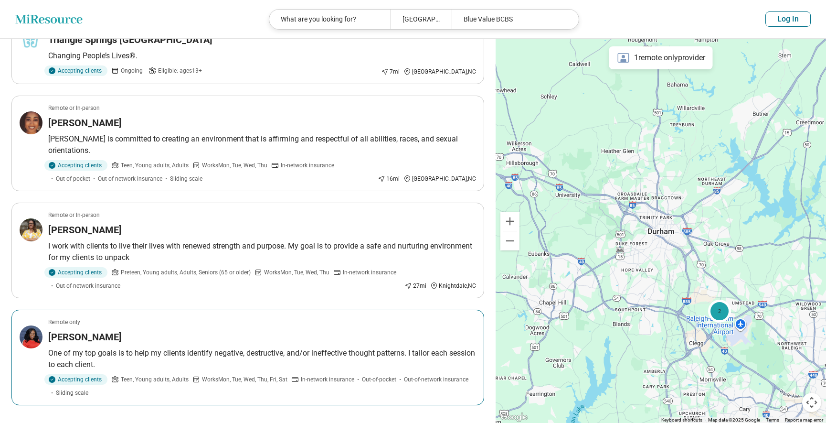
scroll to position [175, 0]
click at [58, 122] on h3 "Raven Gibbs" at bounding box center [85, 123] width 74 height 13
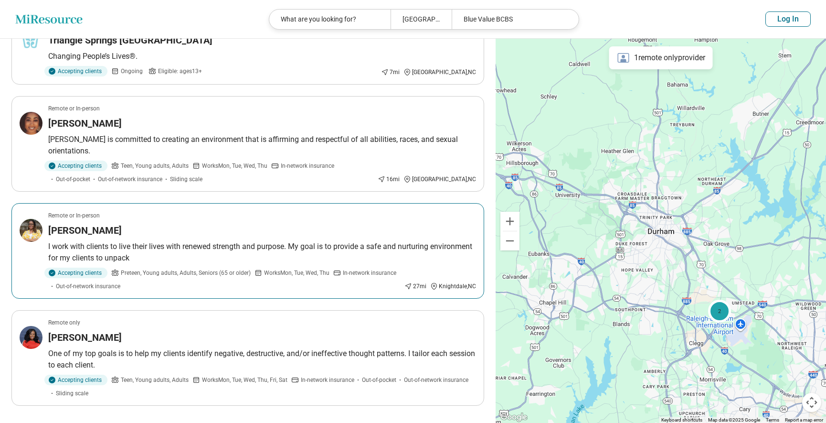
click at [85, 224] on h3 "[PERSON_NAME]" at bounding box center [85, 230] width 74 height 13
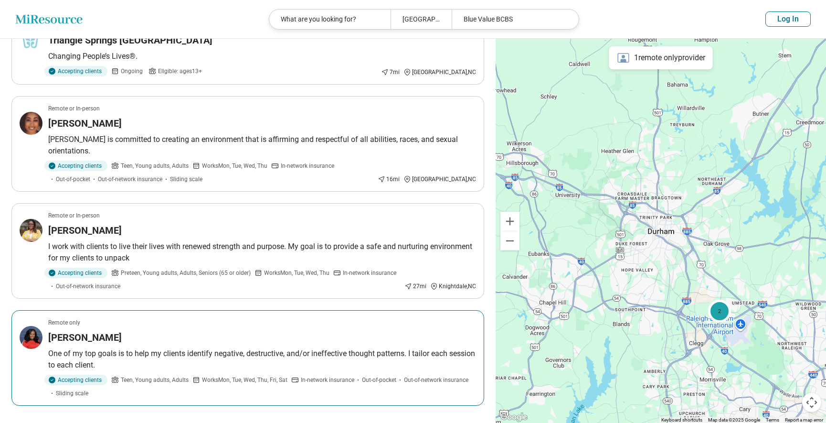
click at [106, 330] on h3 "Dr. Tatenda Perry" at bounding box center [85, 336] width 74 height 13
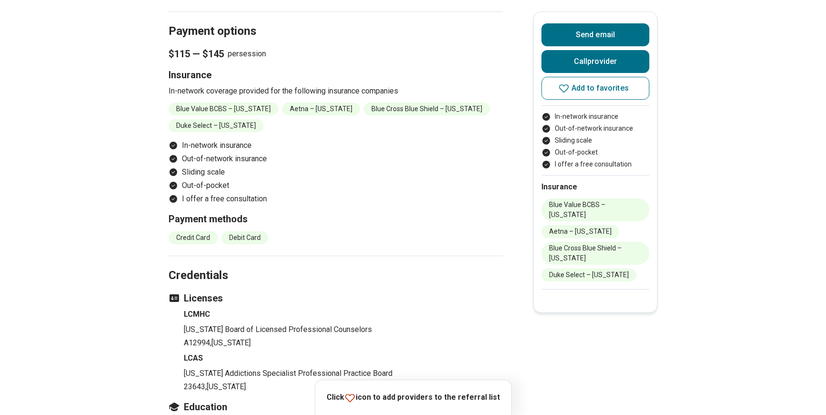
scroll to position [667, 0]
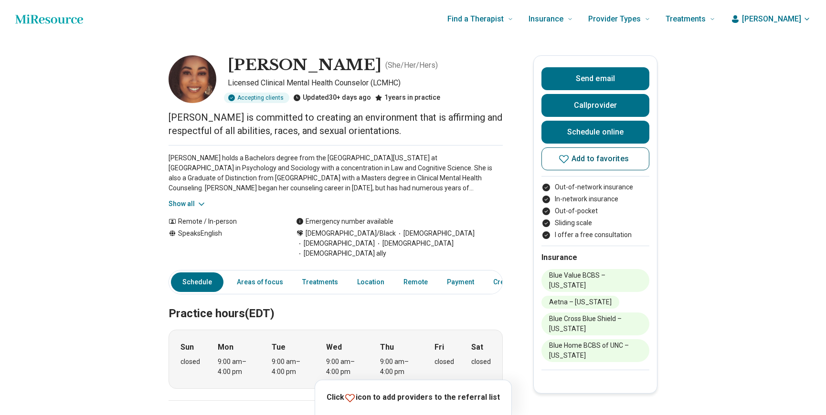
click at [567, 159] on icon at bounding box center [563, 158] width 11 height 11
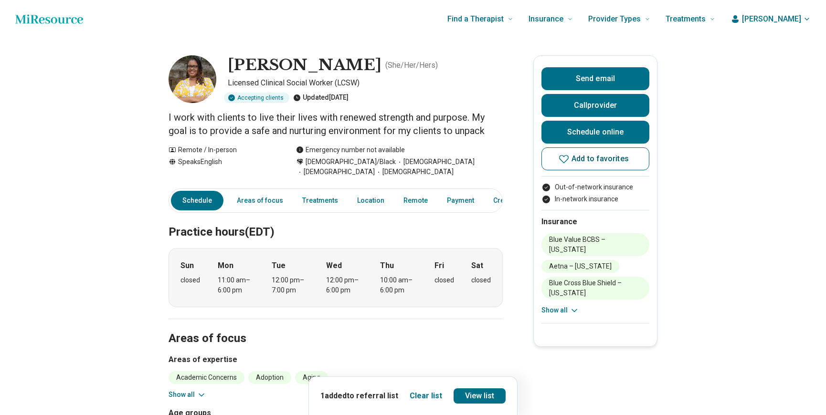
click at [566, 159] on icon at bounding box center [563, 158] width 11 height 11
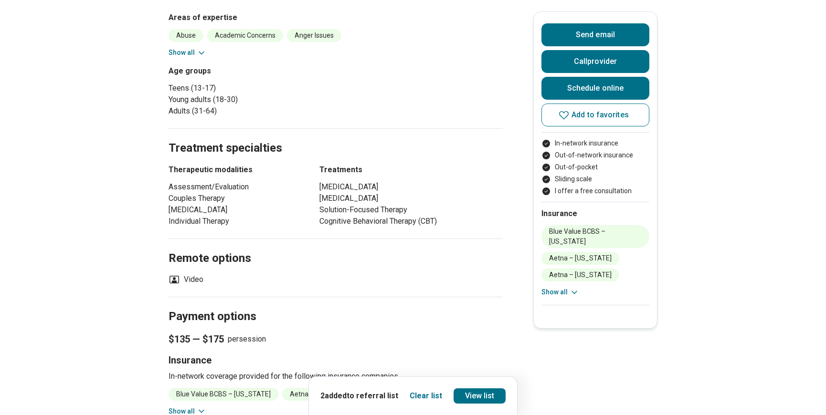
scroll to position [651, 0]
